Goal: Communication & Community: Connect with others

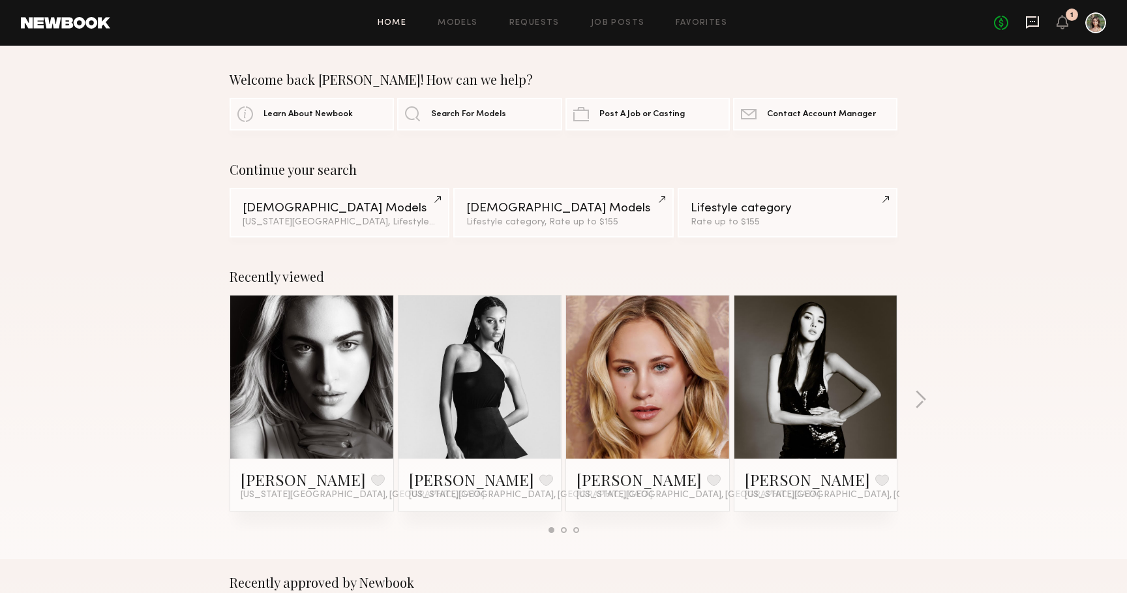
click at [1035, 22] on icon at bounding box center [1031, 21] width 5 height 1
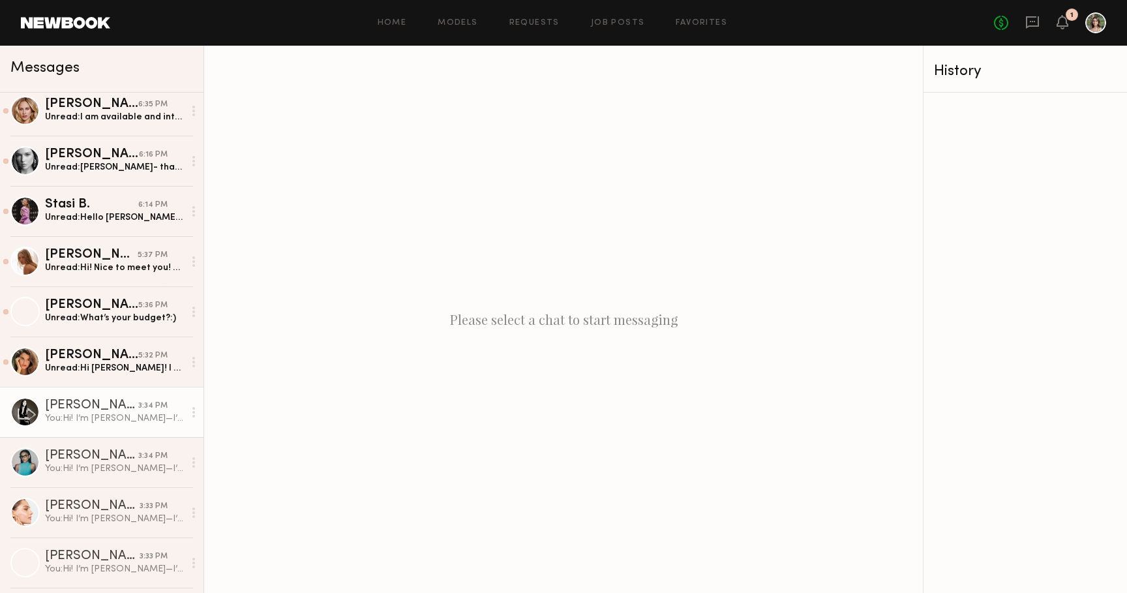
scroll to position [108, 0]
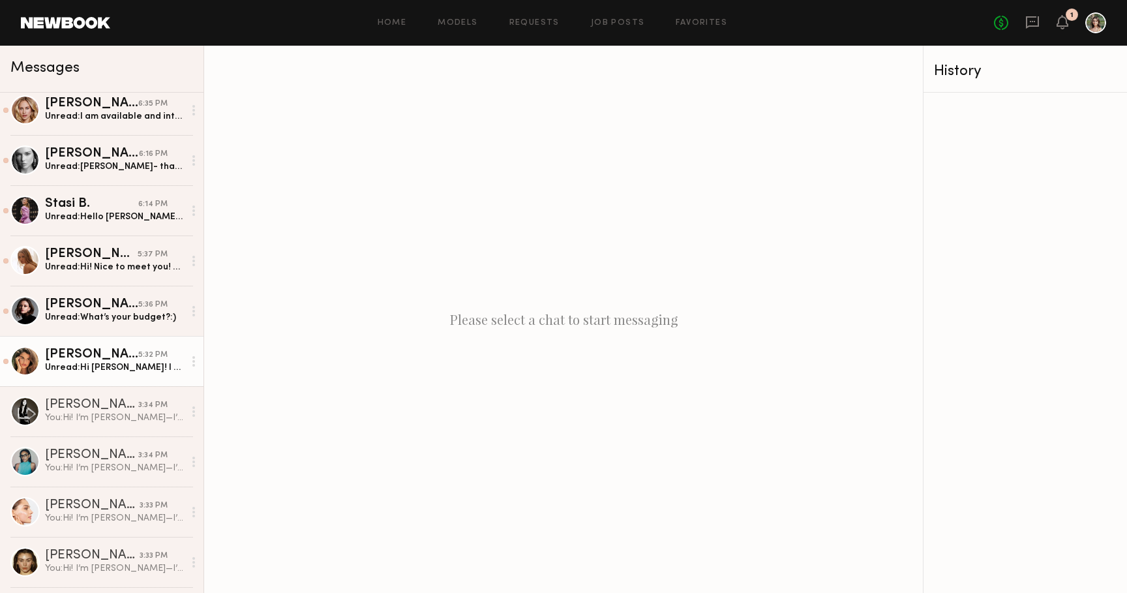
click at [86, 371] on div "Unread: Hi Mackenzie! I am totally down!" at bounding box center [114, 367] width 139 height 12
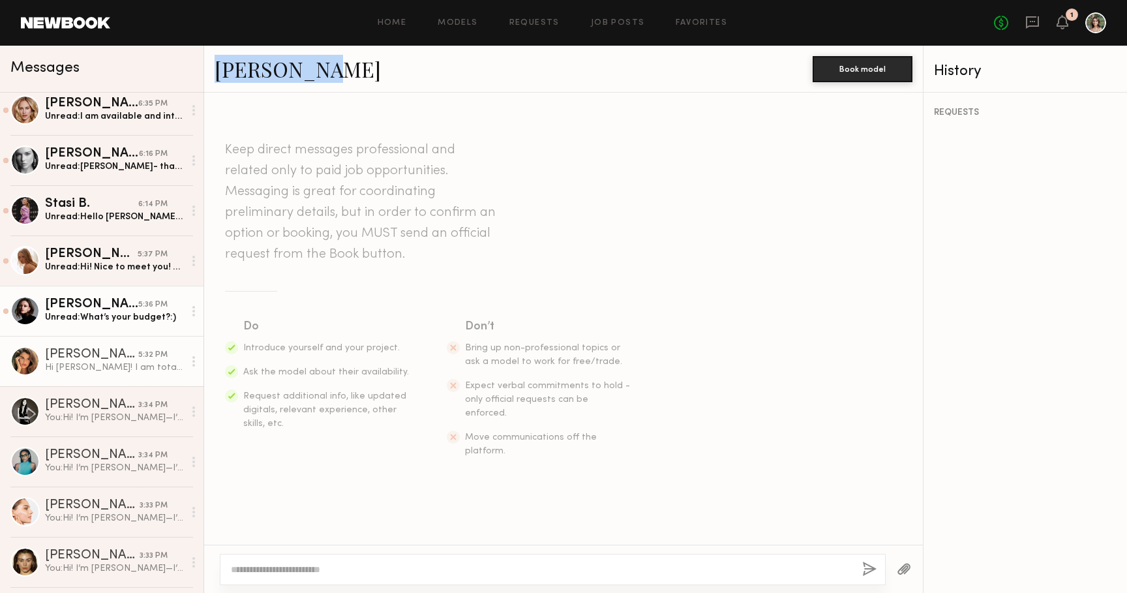
click at [96, 312] on div "Unread: What’s your budget?:)" at bounding box center [114, 317] width 139 height 12
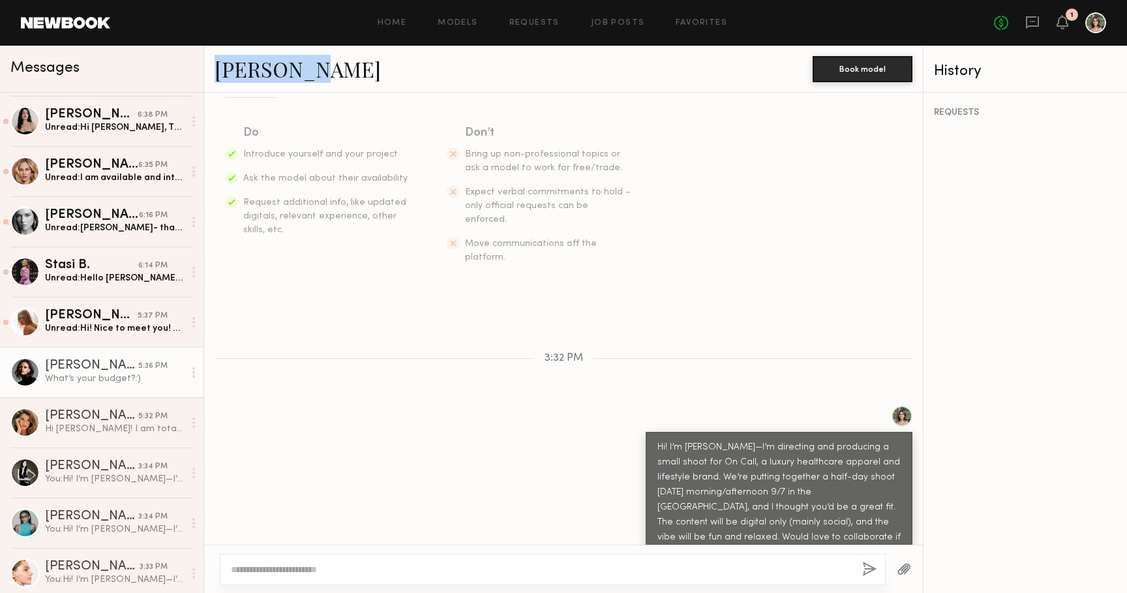
scroll to position [44, 0]
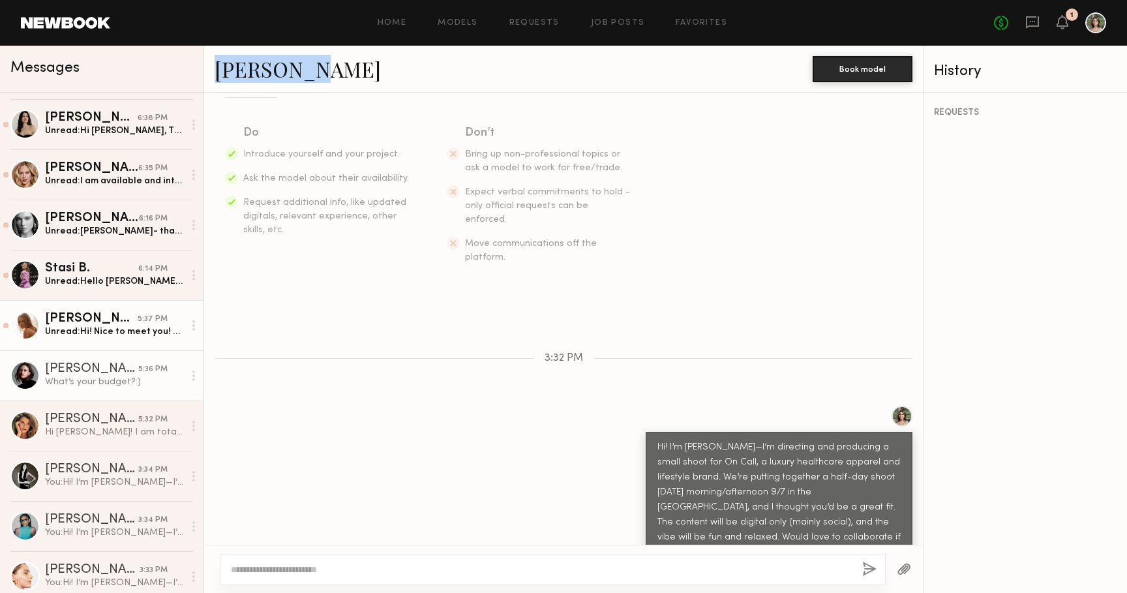
click at [90, 324] on div "Valentina B." at bounding box center [91, 318] width 93 height 13
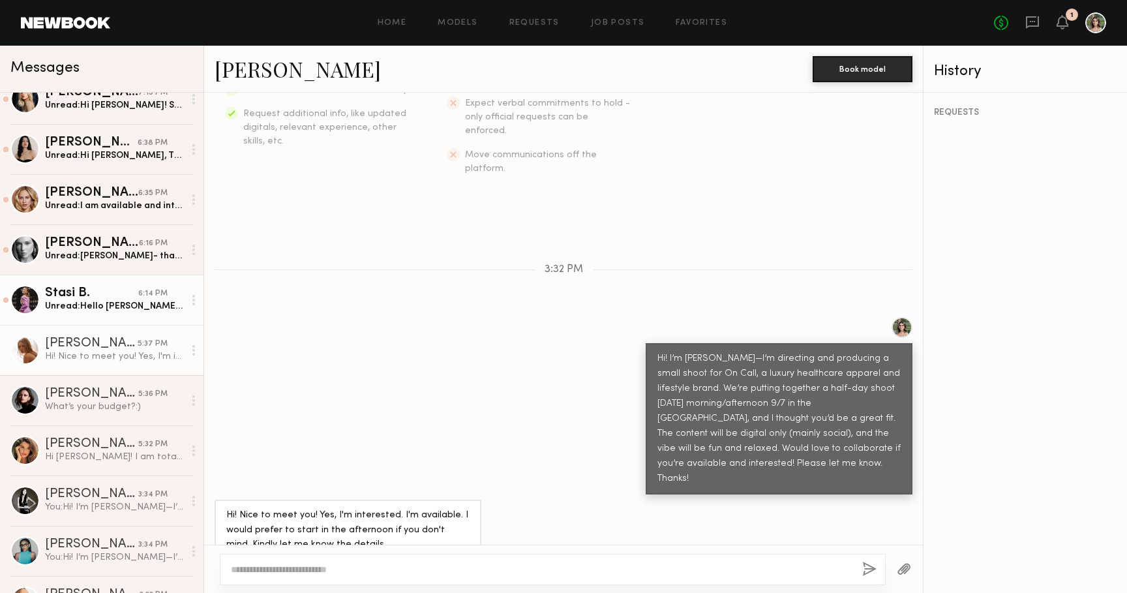
scroll to position [14, 0]
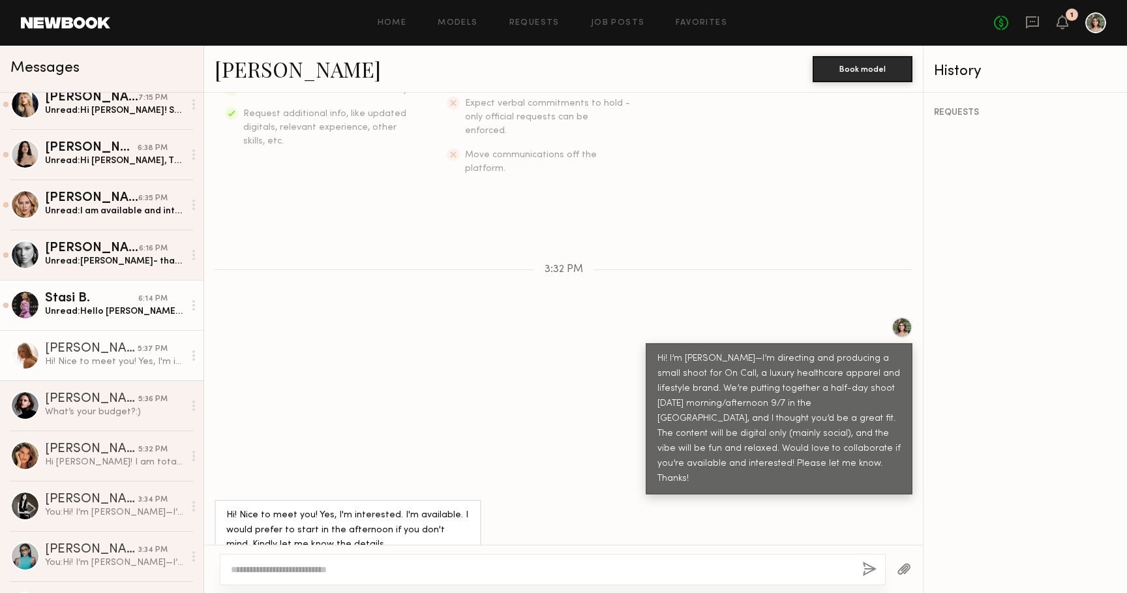
click at [102, 293] on div "Stasi B." at bounding box center [91, 298] width 93 height 13
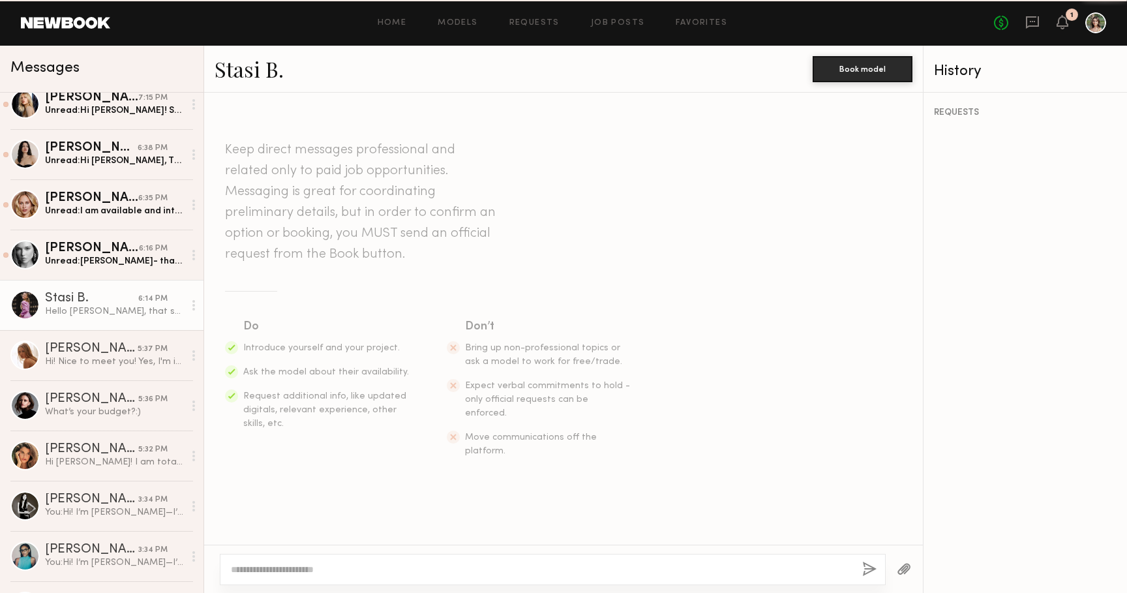
scroll to position [252, 0]
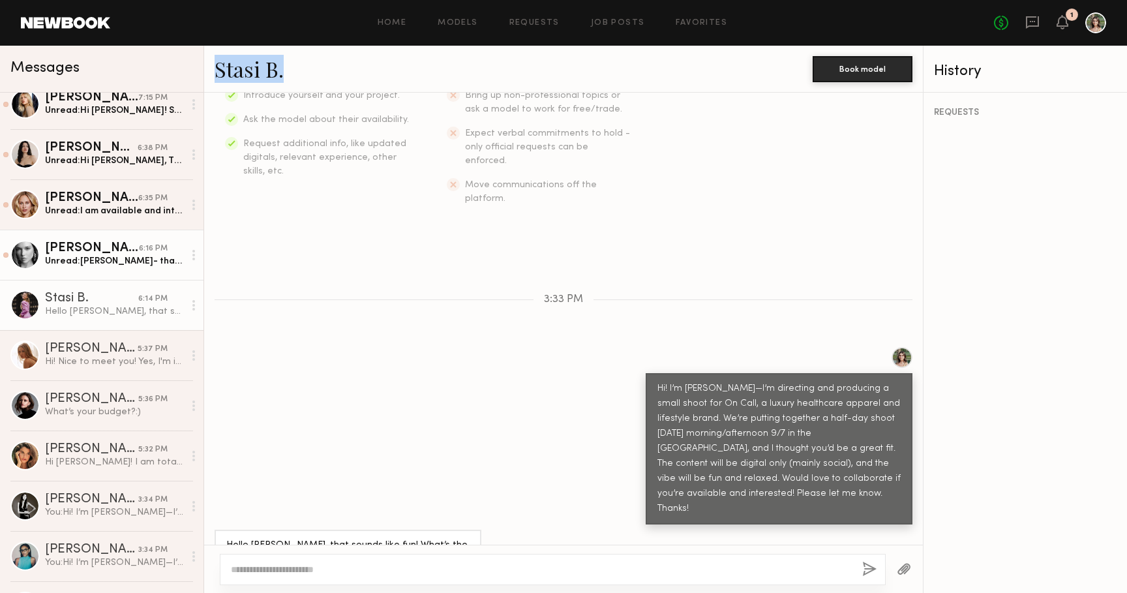
click at [85, 263] on div "Unread: Hiii Mackenzie- thank you for reaching out and showing interest in work…" at bounding box center [114, 261] width 139 height 12
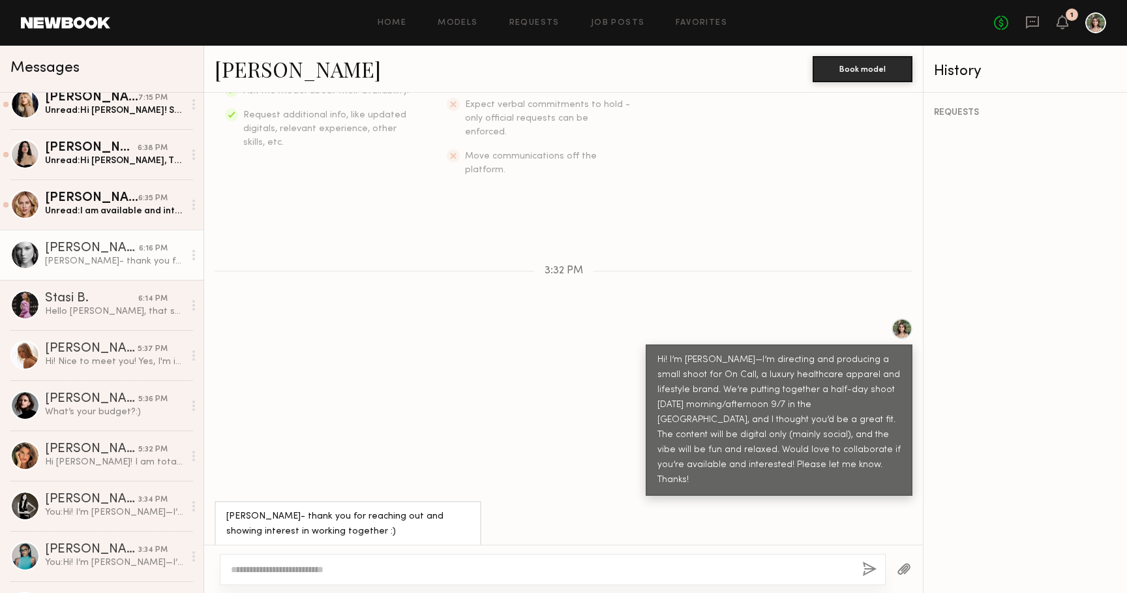
scroll to position [280, 0]
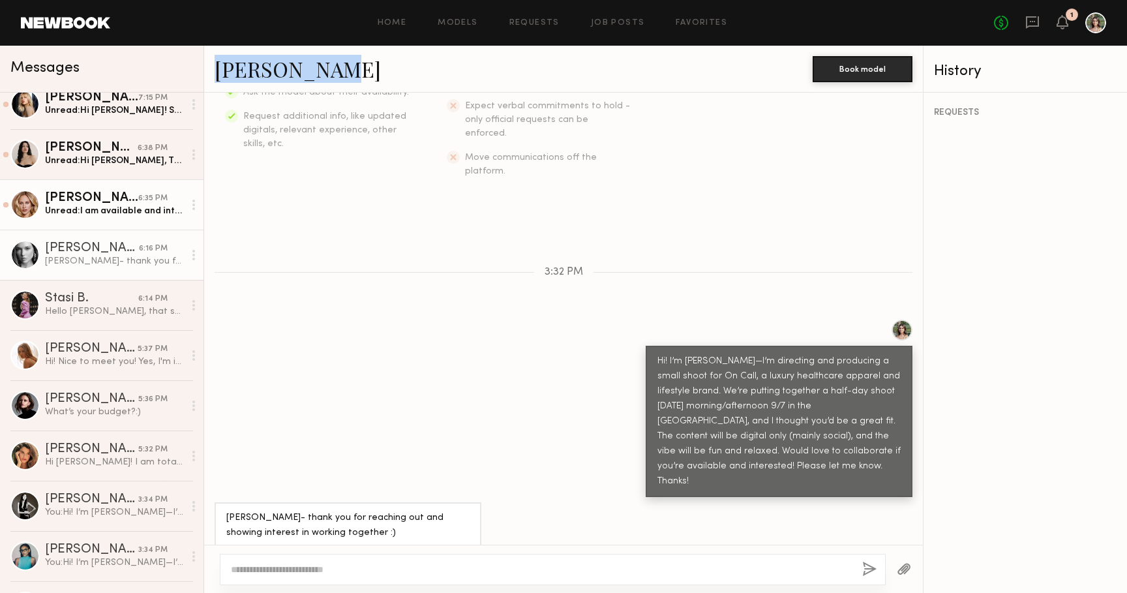
click at [114, 198] on div "Emilia B." at bounding box center [91, 198] width 93 height 13
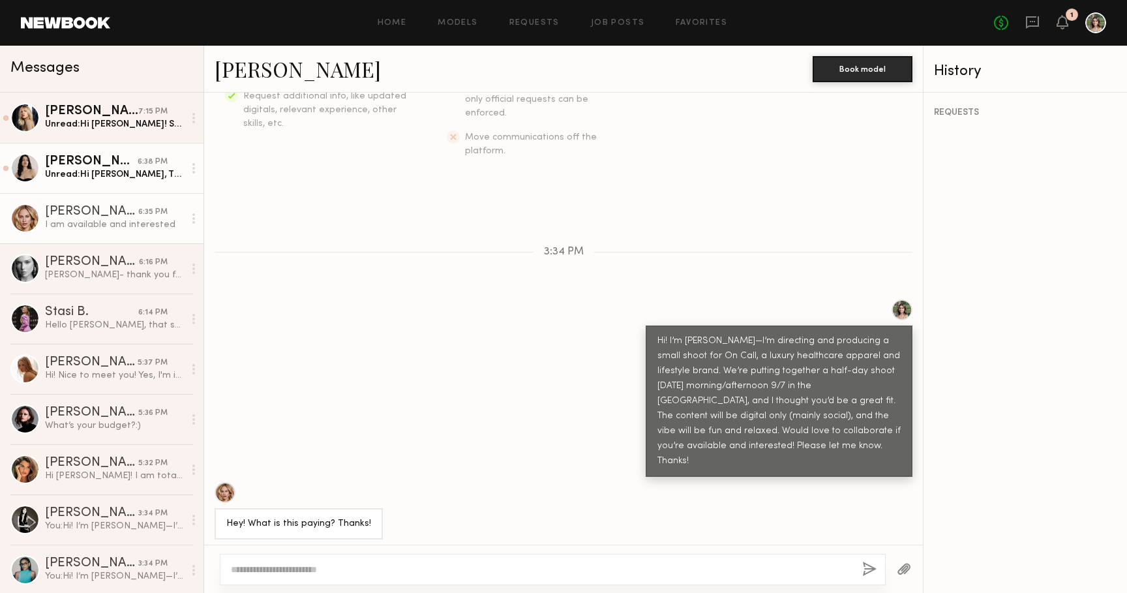
click at [90, 174] on div "Unread: Hi Mackenzie, Thank you very much for reaching out, I appreciate it :D …" at bounding box center [114, 174] width 139 height 12
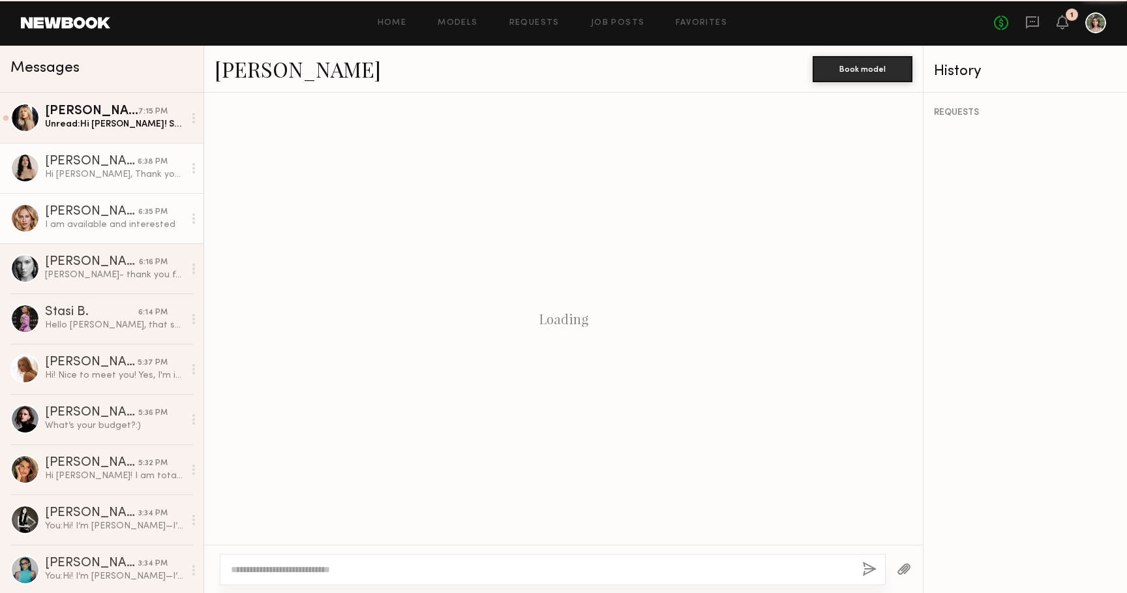
scroll to position [357, 0]
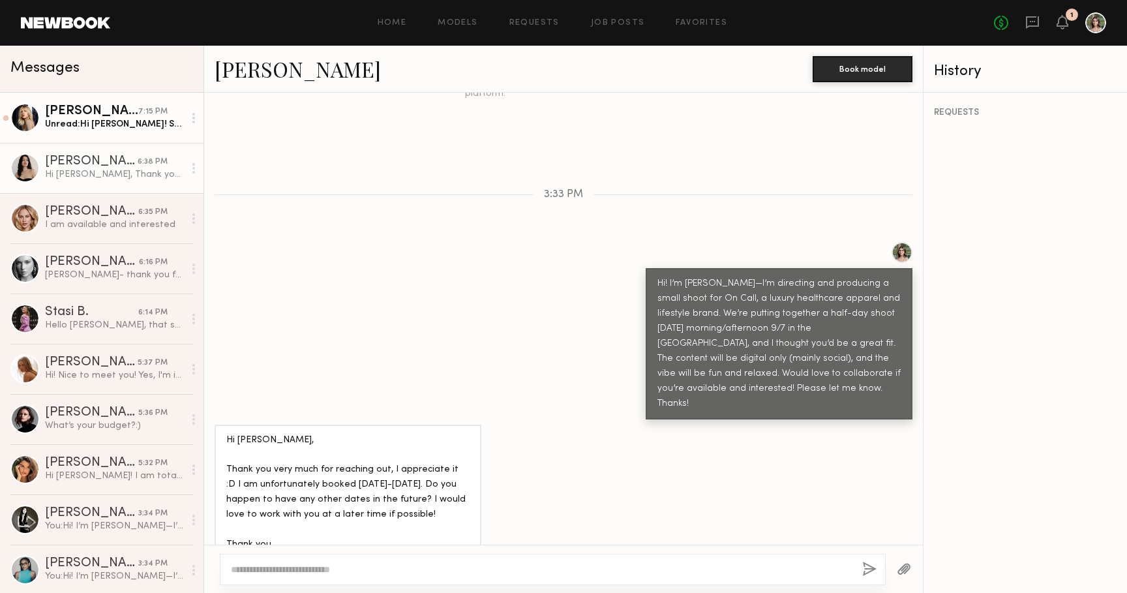
click at [98, 125] on div "Unread: Hi Mackenzie! Sweet I’m available that day :) lmk the rate you had in m…" at bounding box center [114, 124] width 139 height 12
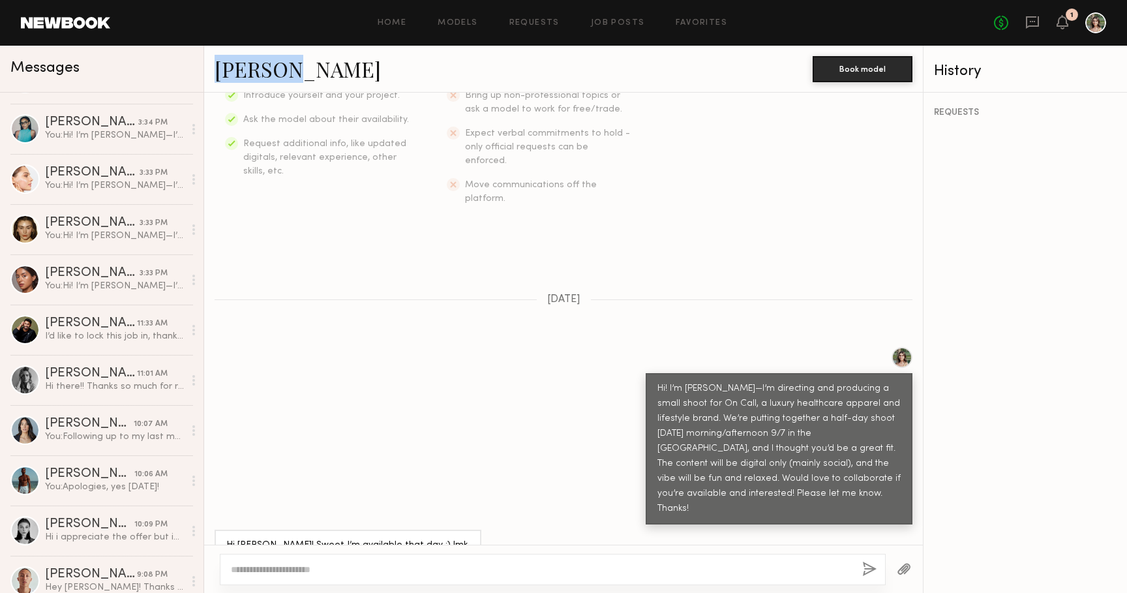
scroll to position [504, 0]
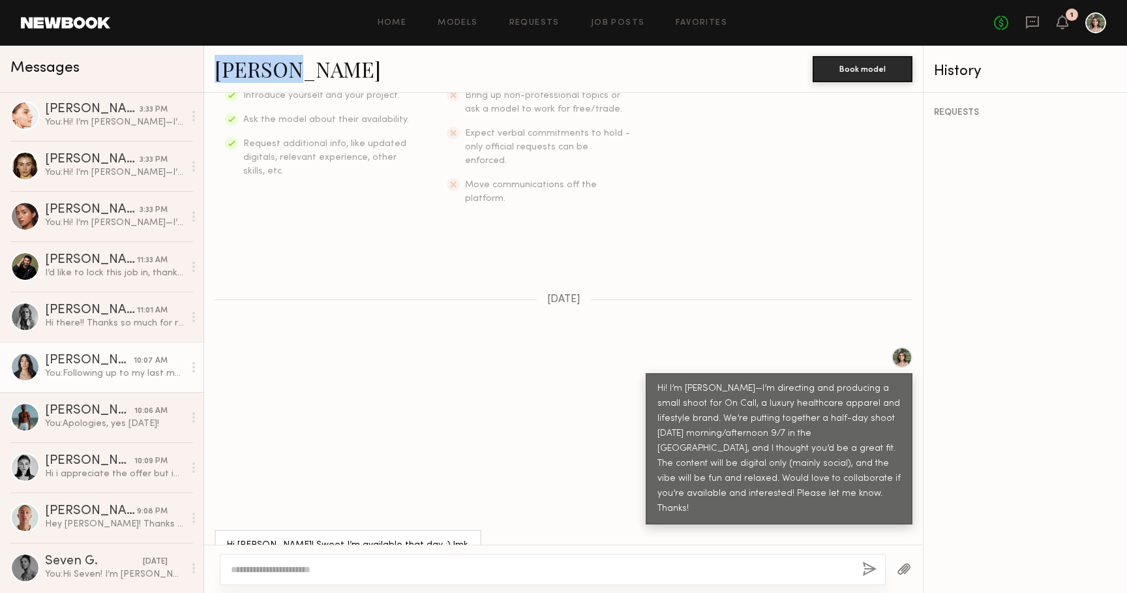
click at [108, 379] on link "Ariana A. 10:07 AM You: Following up to my last message – just realized I said …" at bounding box center [101, 367] width 203 height 50
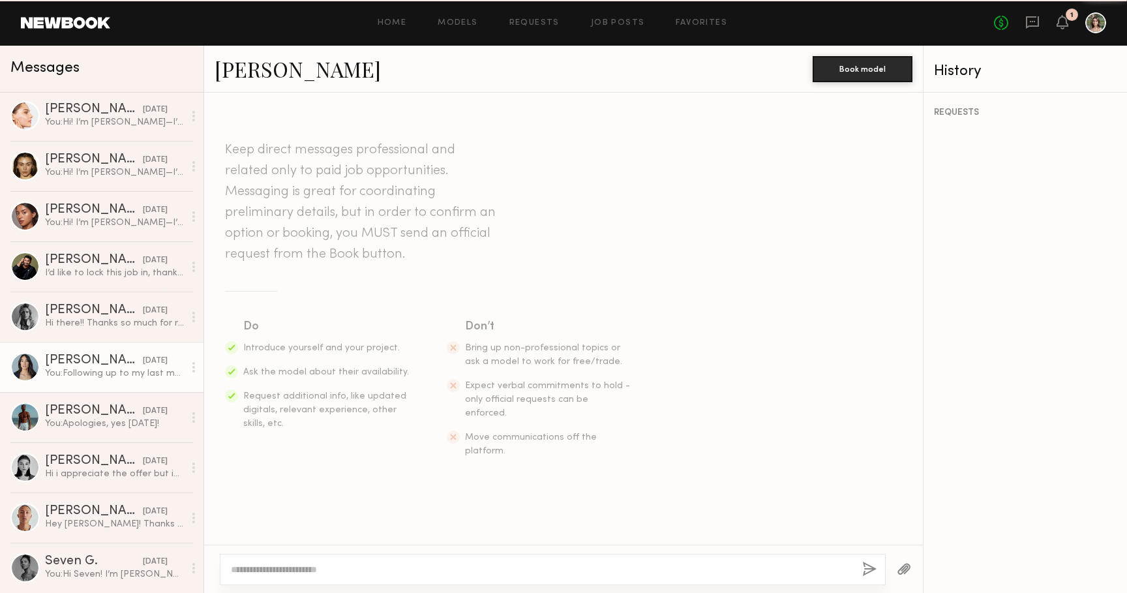
scroll to position [351, 0]
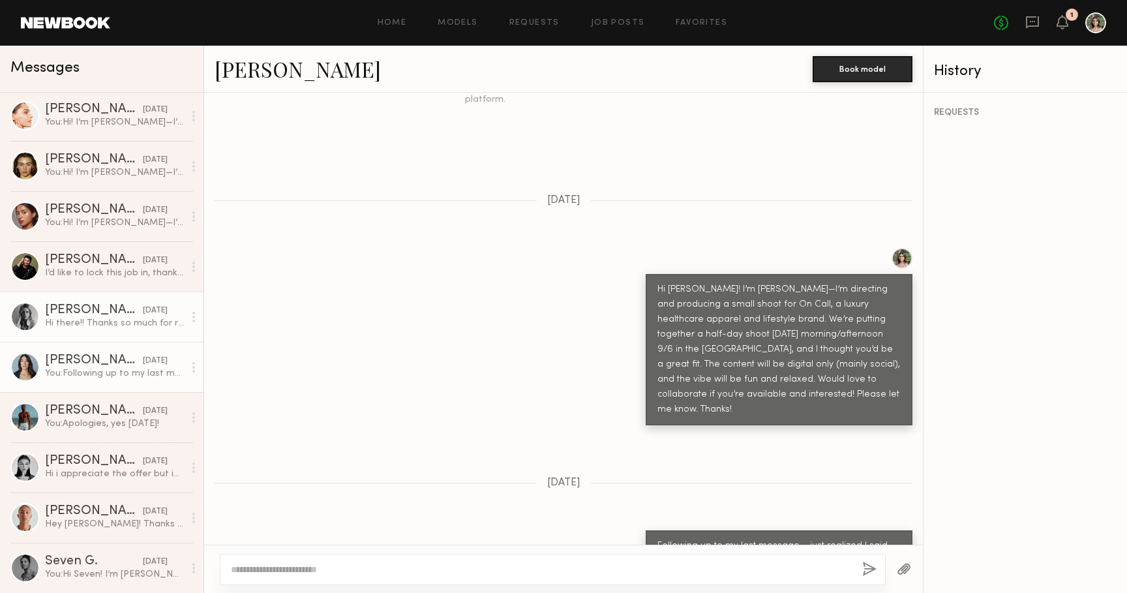
click at [115, 322] on div "Hi there!! Thanks so much for reaching out. Unfortunately I’m flying out of tow…" at bounding box center [114, 323] width 139 height 12
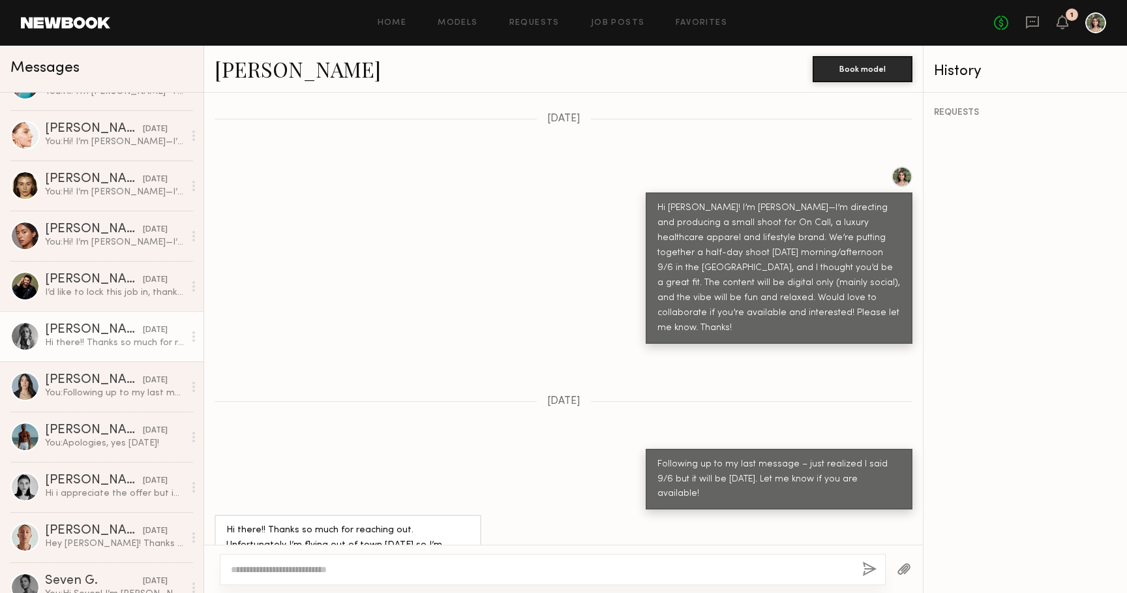
scroll to position [504, 0]
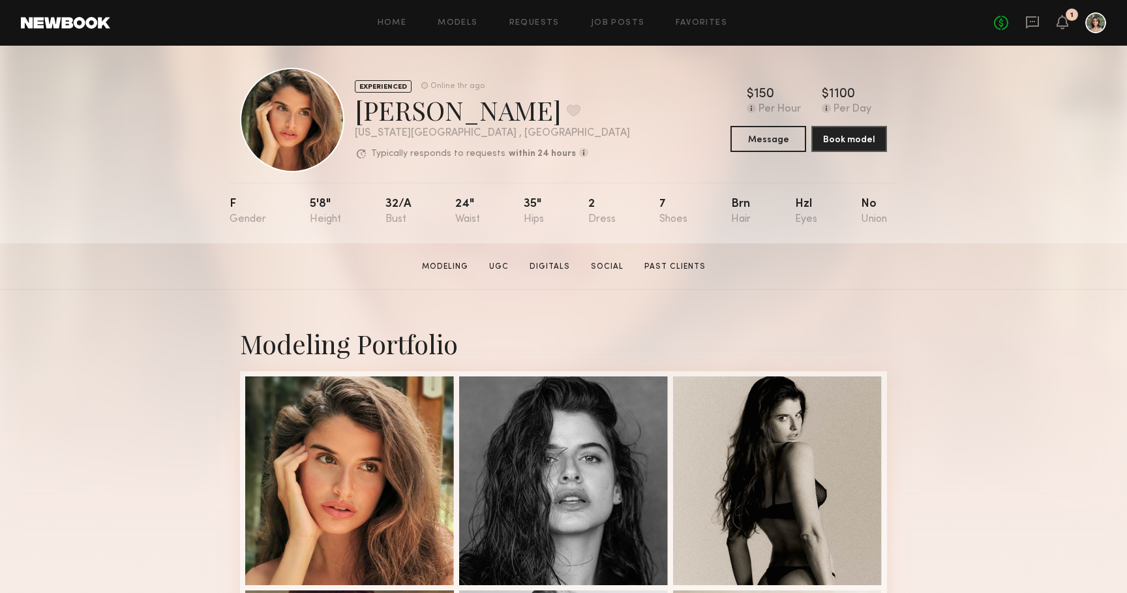
scroll to position [10, 0]
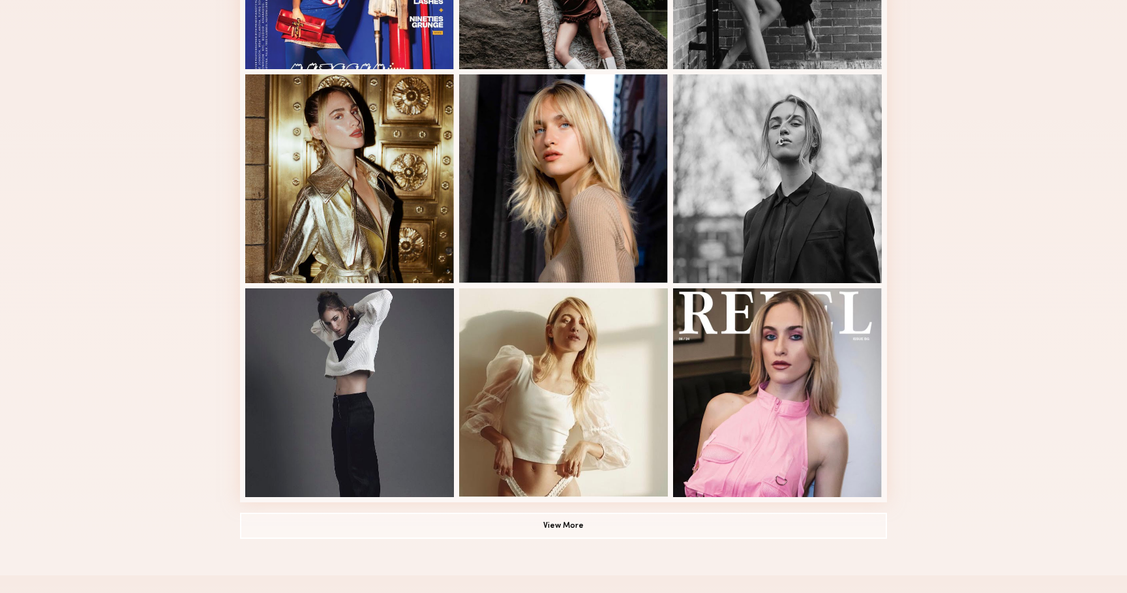
scroll to position [680, 0]
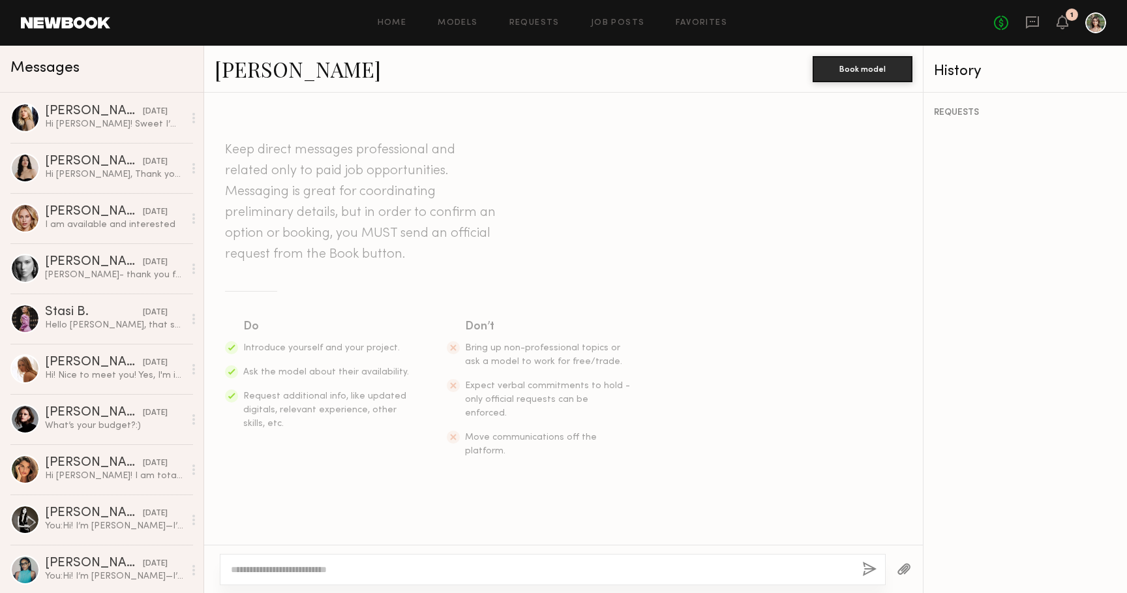
scroll to position [433, 0]
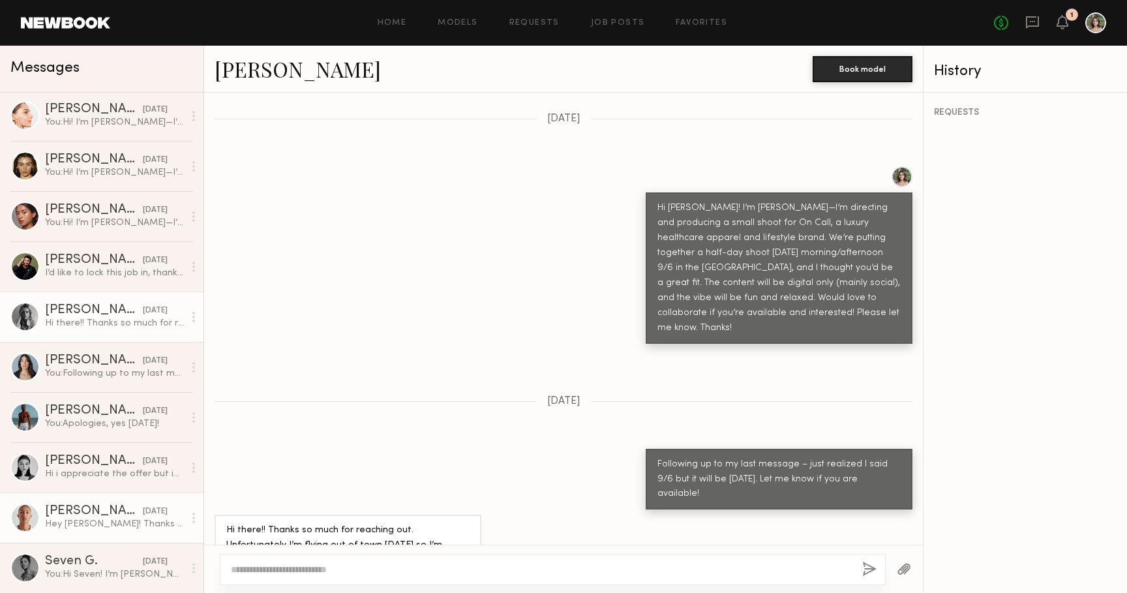
click at [98, 516] on div "Eric L." at bounding box center [94, 511] width 98 height 13
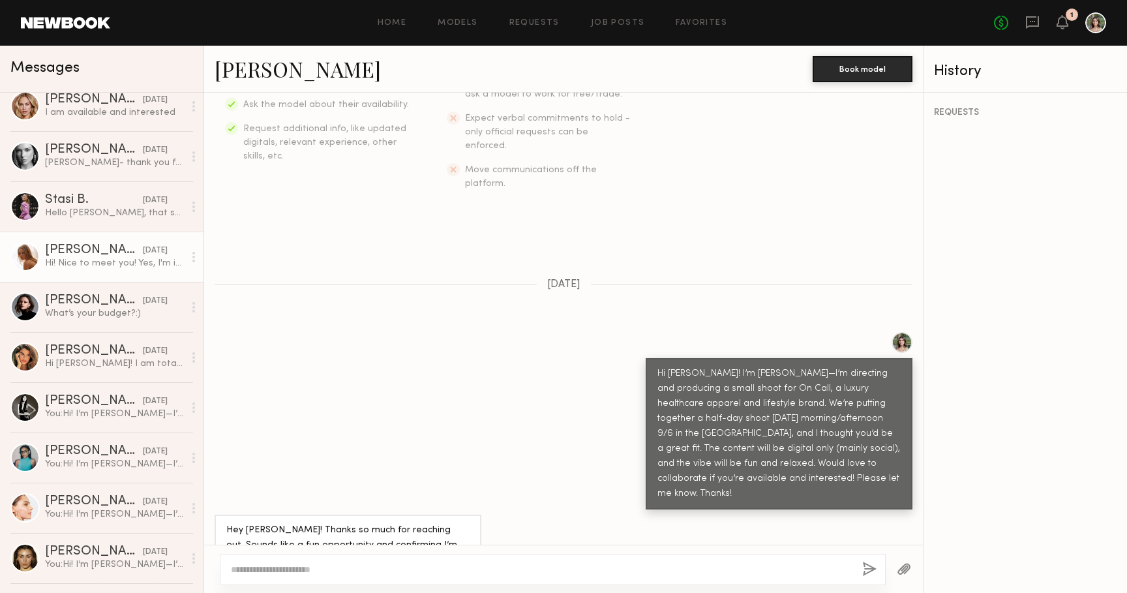
scroll to position [121, 0]
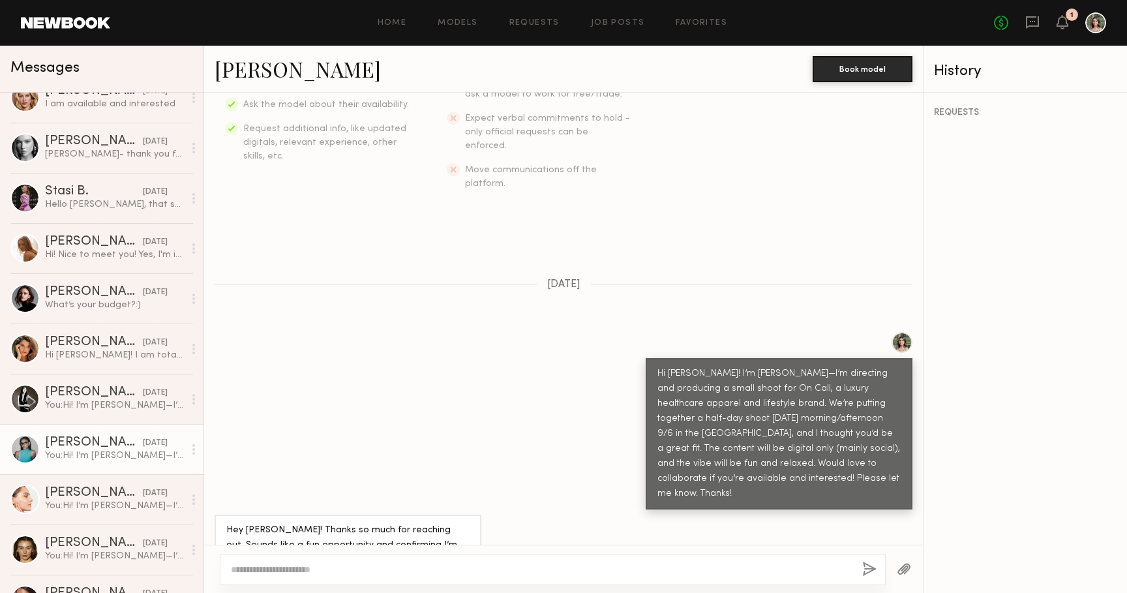
click at [106, 432] on link "Bella W. yesterday You: Hi! I’m Mackenzie—I’m directing and producing a small s…" at bounding box center [101, 449] width 203 height 50
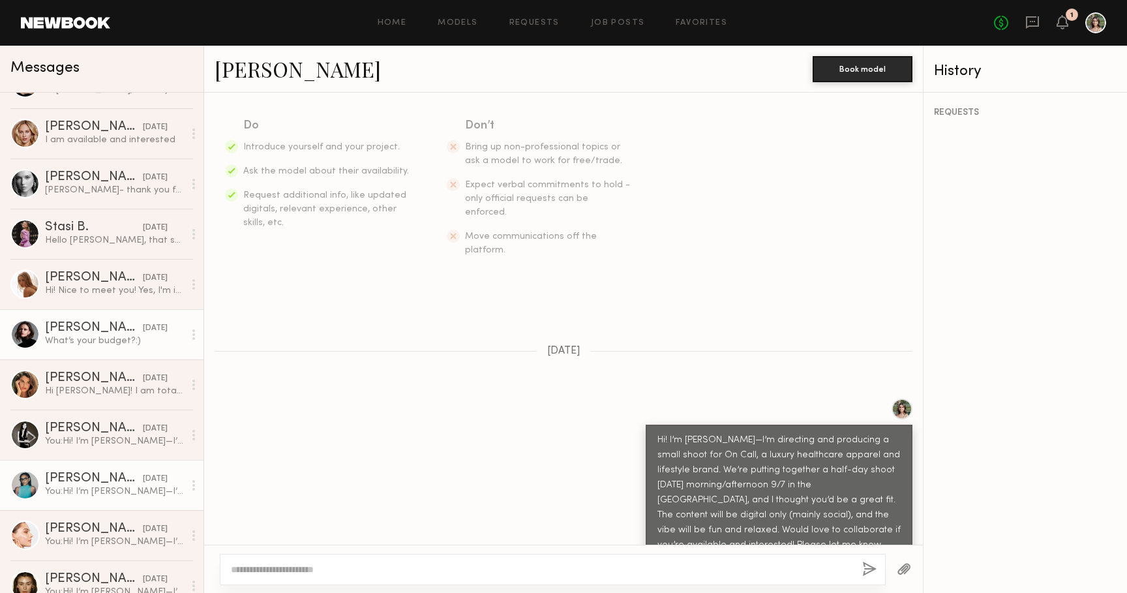
scroll to position [73, 0]
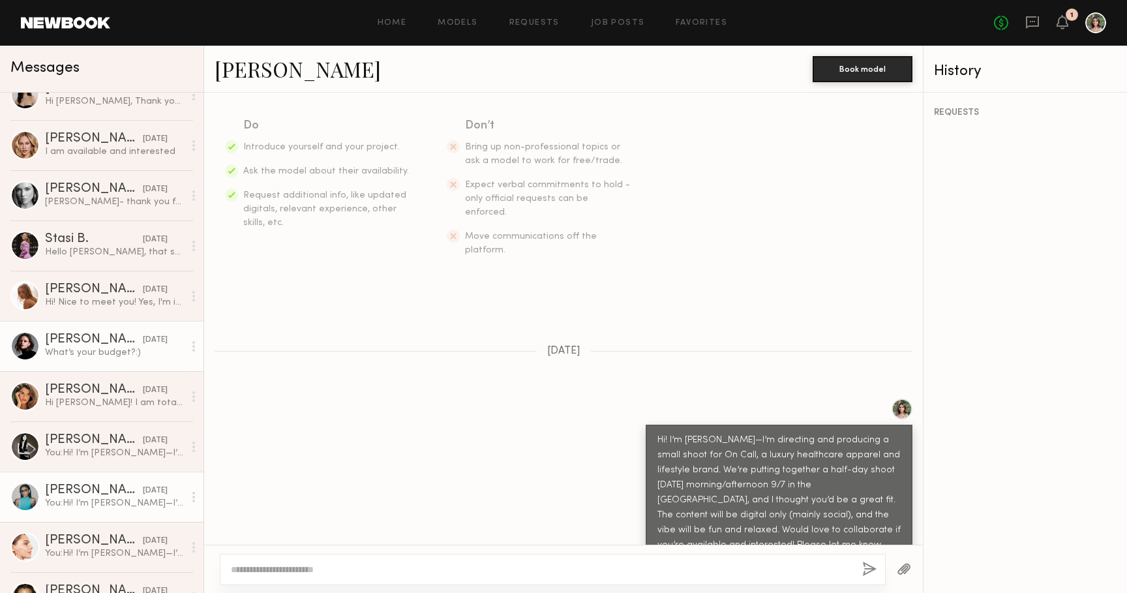
click at [91, 361] on link "Marija S. yesterday What’s your budget?:)" at bounding box center [101, 346] width 203 height 50
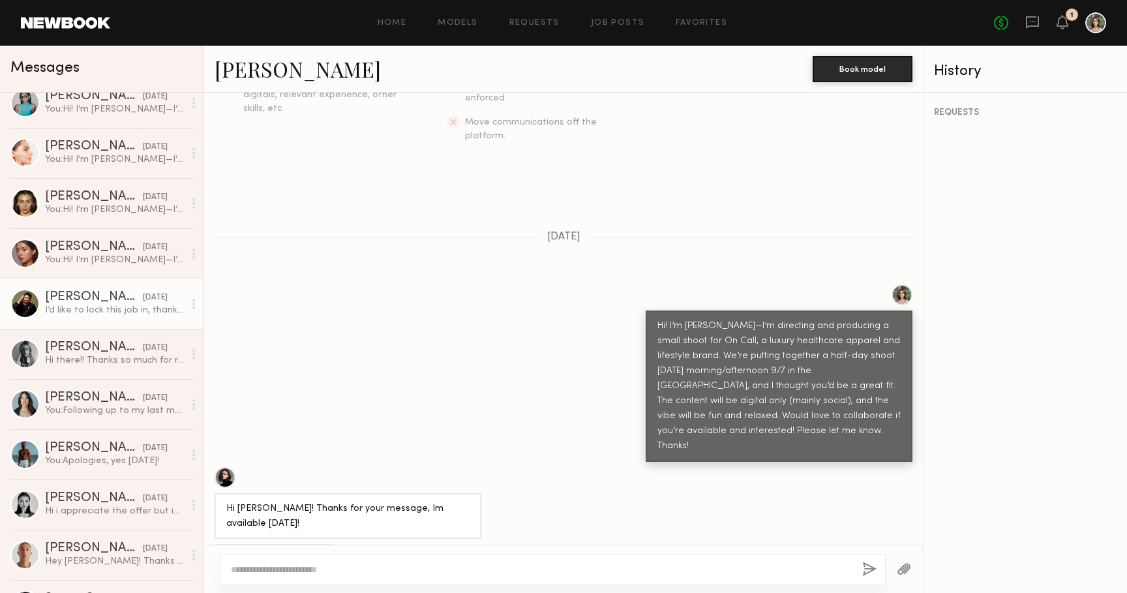
scroll to position [504, 0]
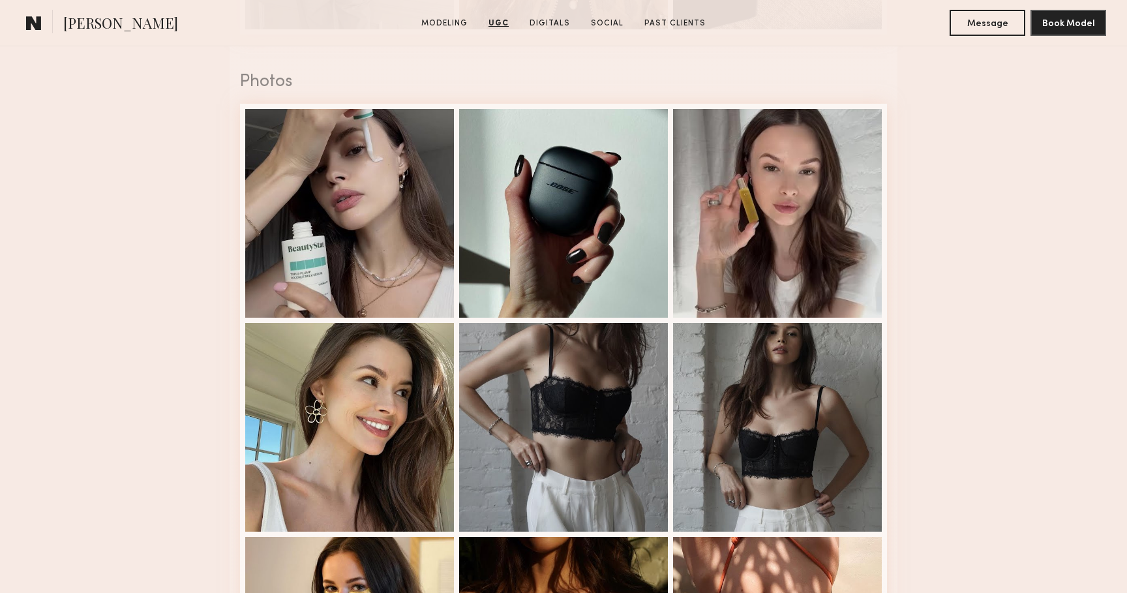
scroll to position [2047, 0]
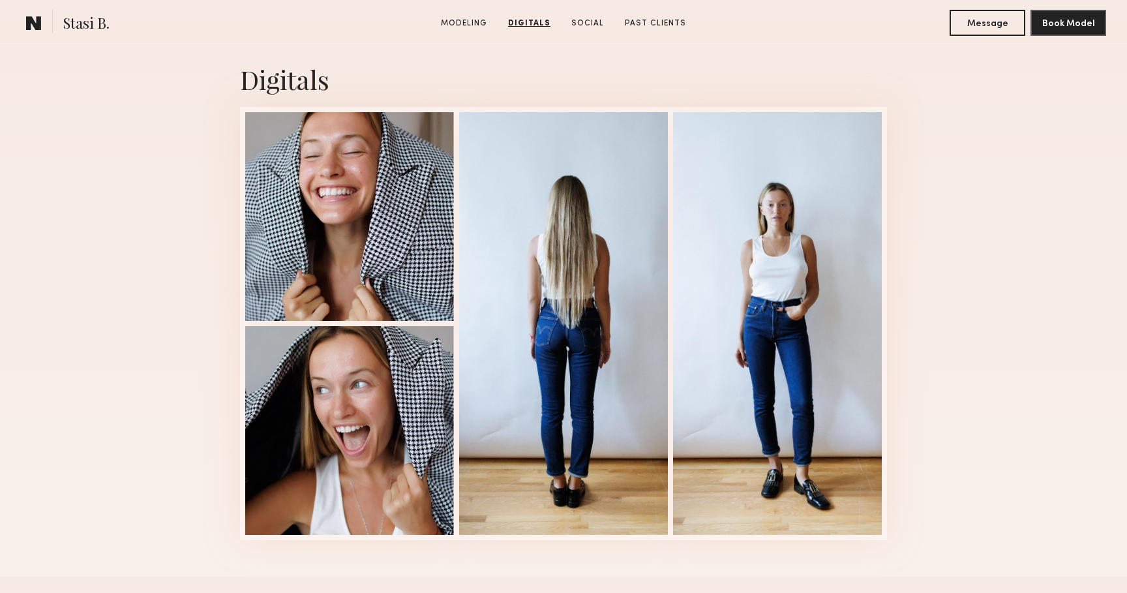
scroll to position [1288, 0]
